Goal: Task Accomplishment & Management: Manage account settings

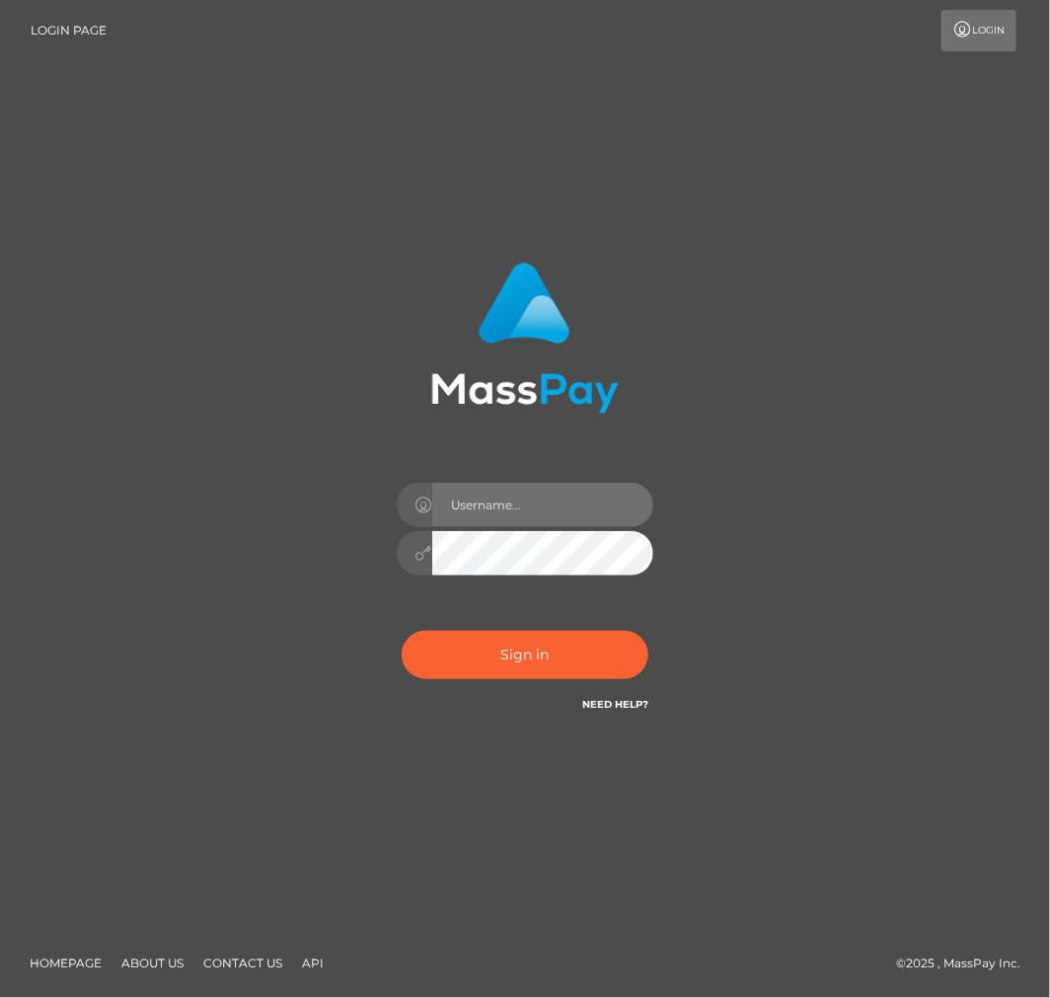
click at [553, 514] on input "text" at bounding box center [542, 505] width 221 height 44
click at [549, 506] on input "text" at bounding box center [542, 505] width 221 height 44
type input "aluasupport"
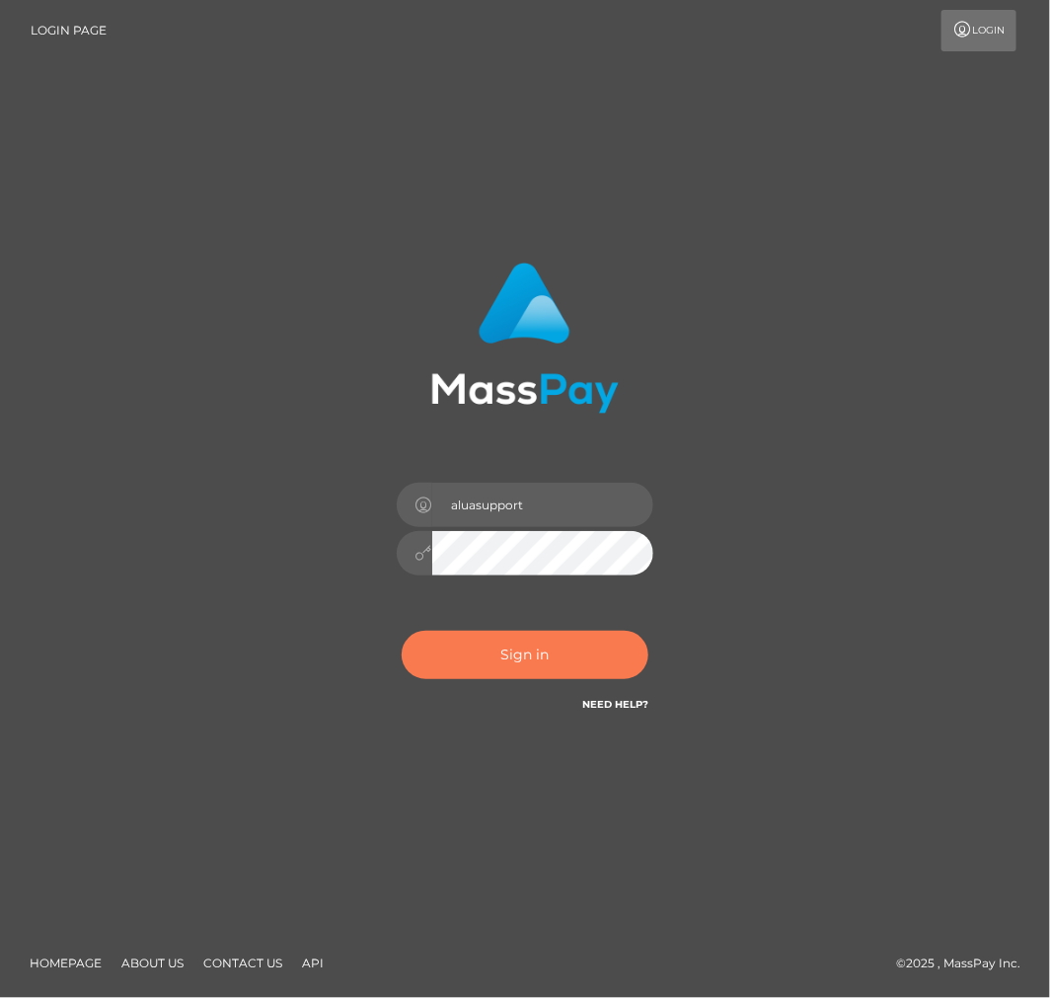
drag, startPoint x: 525, startPoint y: 678, endPoint x: 518, endPoint y: 669, distance: 11.3
click at [523, 679] on div "Sign in Need Help?" at bounding box center [525, 663] width 286 height 88
click at [525, 666] on button "Sign in" at bounding box center [525, 655] width 247 height 48
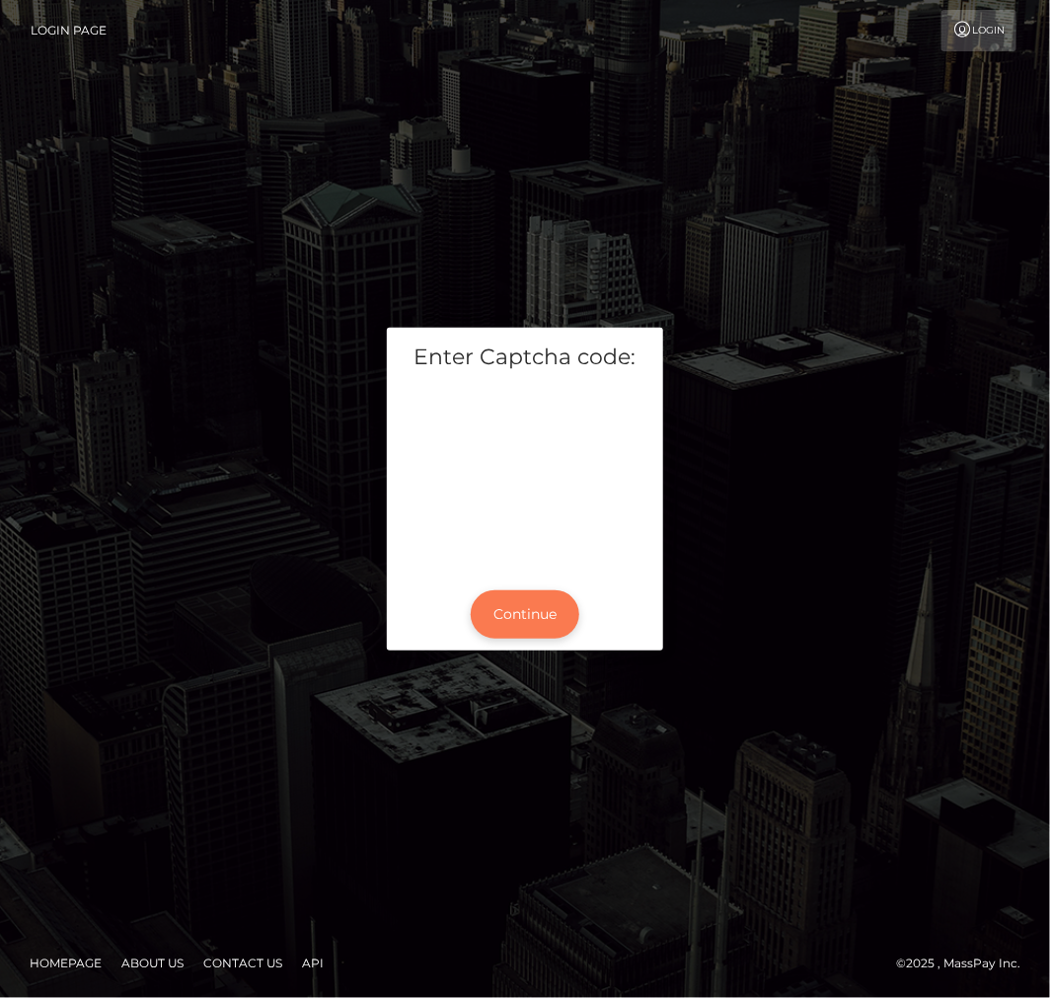
click at [543, 608] on button "Continue" at bounding box center [525, 614] width 109 height 48
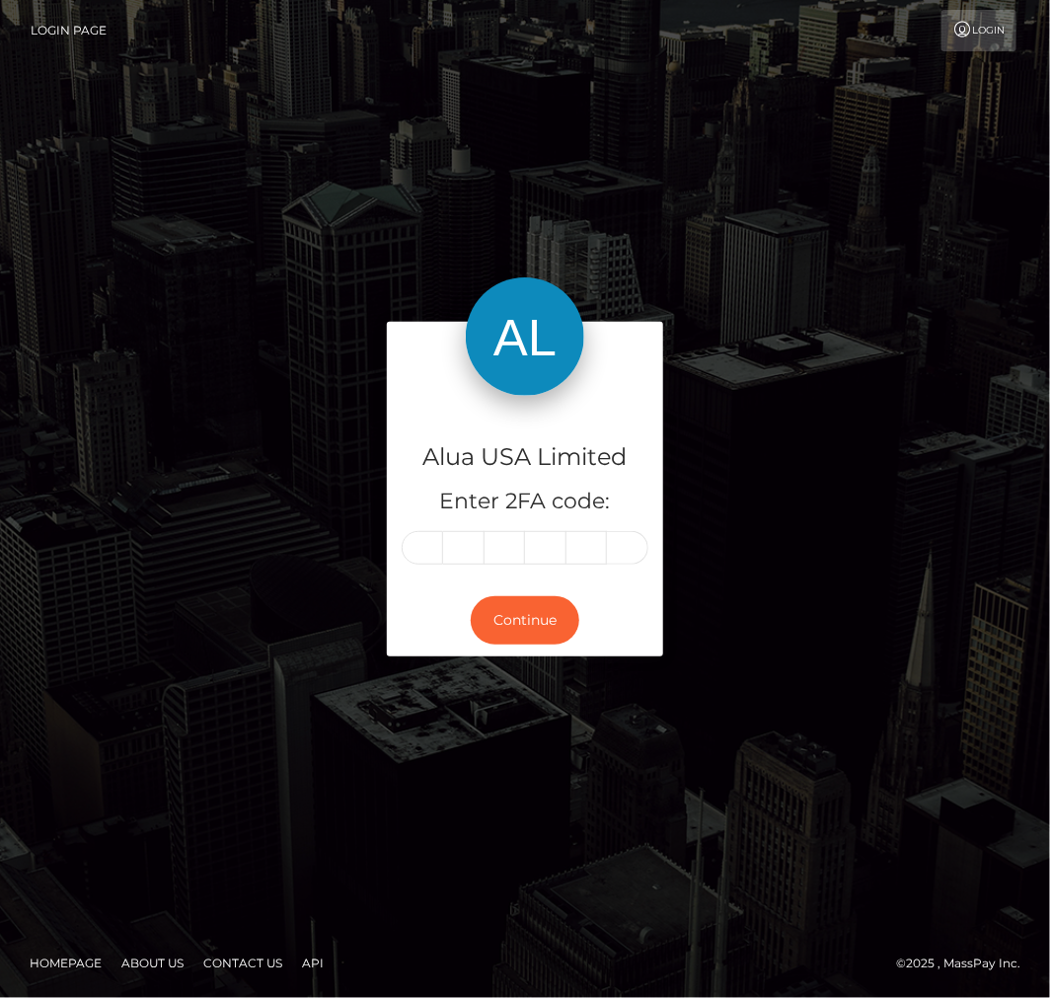
click at [428, 541] on input "text" at bounding box center [422, 548] width 41 height 34
type input "2"
type input "4"
type input "5"
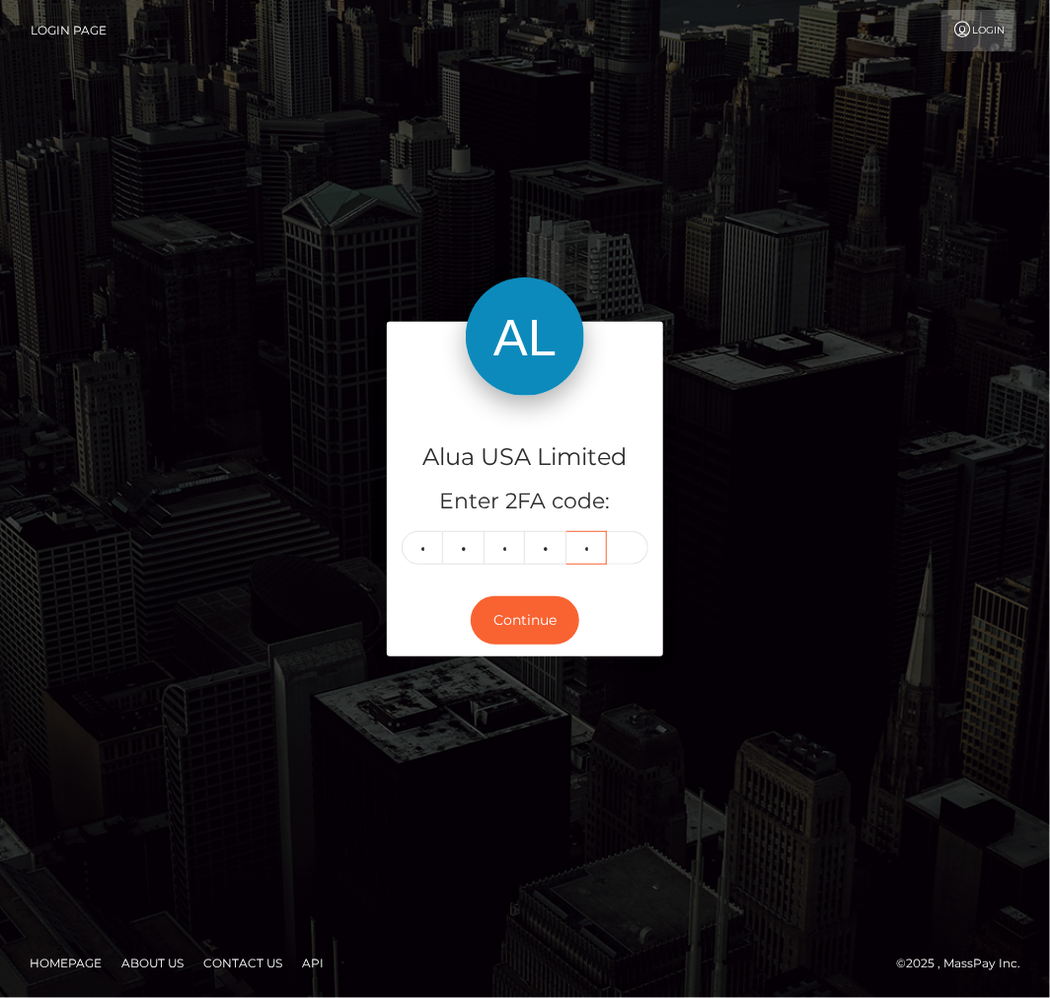
type input "6"
type input "0"
click at [544, 617] on button "Continue" at bounding box center [525, 620] width 109 height 48
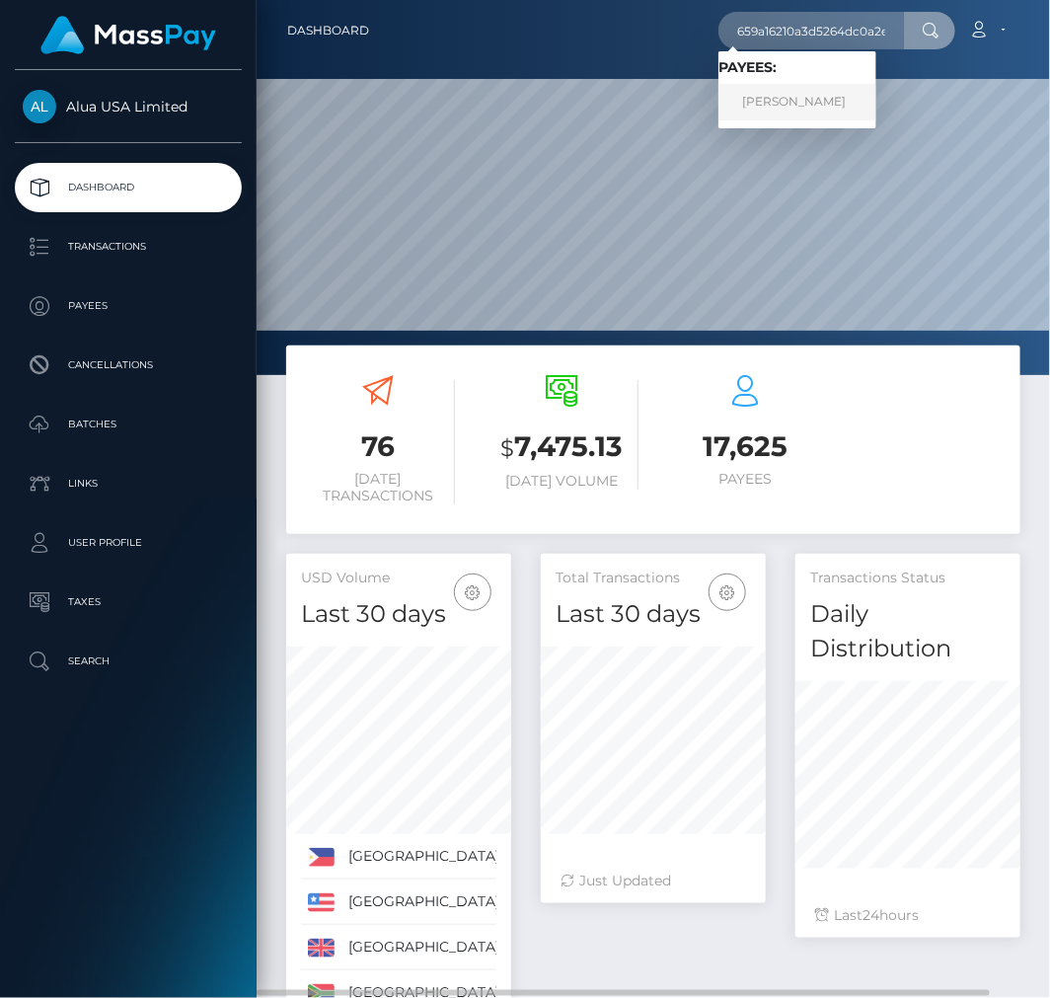
click at [796, 111] on link "Clariza Lopez" at bounding box center [797, 102] width 158 height 37
